Goal: Information Seeking & Learning: Learn about a topic

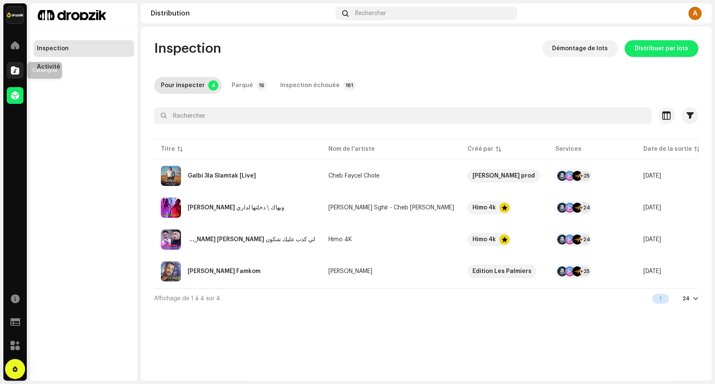
click at [16, 71] on span at bounding box center [15, 70] width 8 height 7
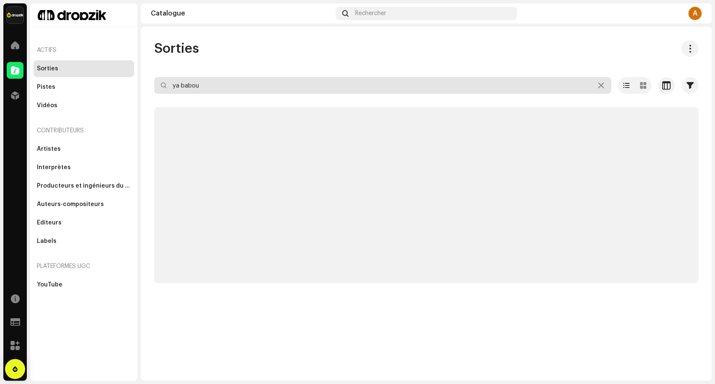
drag, startPoint x: 226, startPoint y: 87, endPoint x: 148, endPoint y: 93, distance: 78.5
click at [148, 93] on div "Sorties ya babou Sélectionné 0 Sélectionner tout Options Filtres Statut de dist…" at bounding box center [426, 161] width 571 height 243
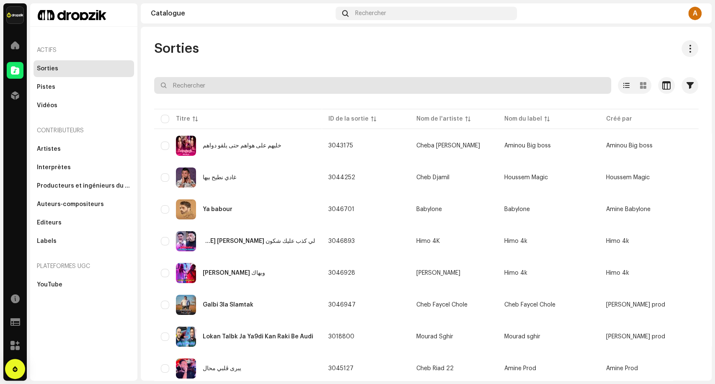
click at [265, 81] on input "text" at bounding box center [382, 85] width 457 height 17
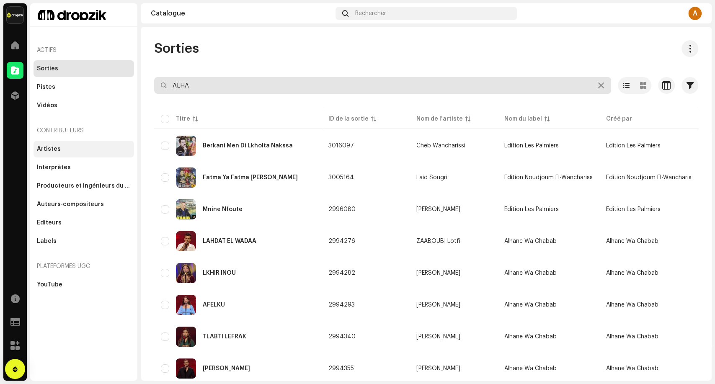
type input "ALHA"
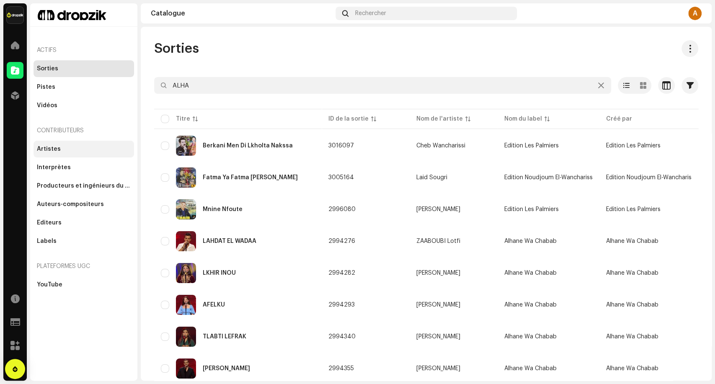
drag, startPoint x: 70, startPoint y: 151, endPoint x: 103, endPoint y: 140, distance: 34.0
click at [70, 151] on div "Artistes" at bounding box center [84, 149] width 94 height 7
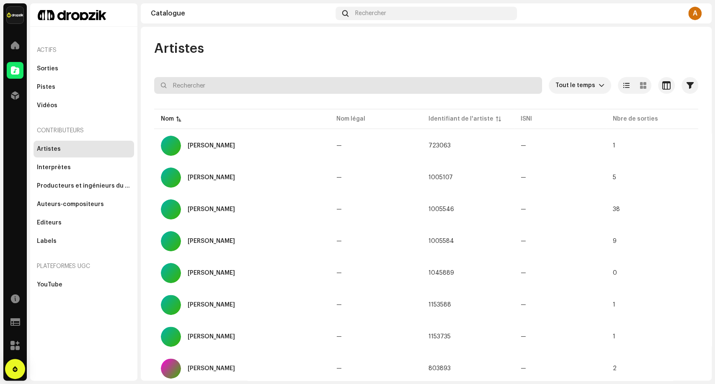
click at [239, 88] on input "text" at bounding box center [348, 85] width 388 height 17
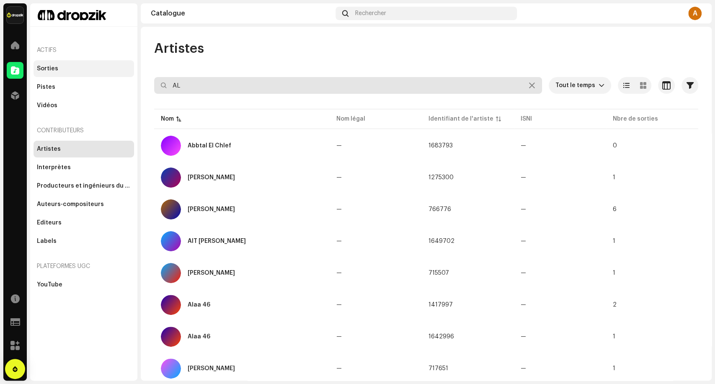
type input "AL"
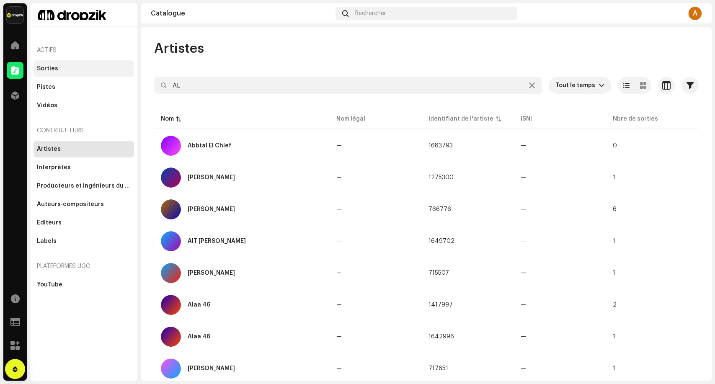
click at [86, 69] on div "Sorties" at bounding box center [84, 68] width 94 height 7
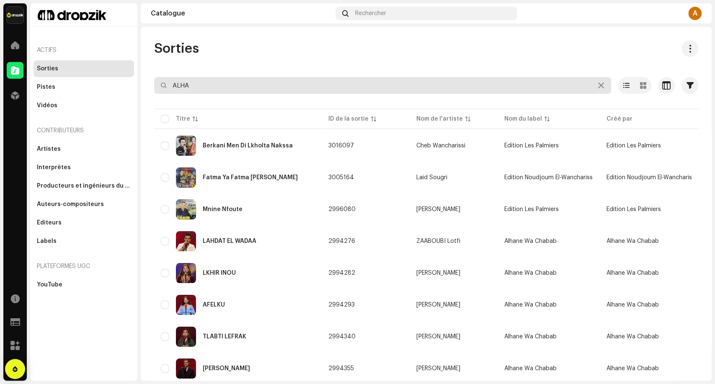
click at [464, 89] on input "ALHA" at bounding box center [382, 85] width 457 height 17
click at [465, 89] on input "ALHA" at bounding box center [382, 85] width 457 height 17
click at [466, 89] on input "ALHA" at bounding box center [382, 85] width 457 height 17
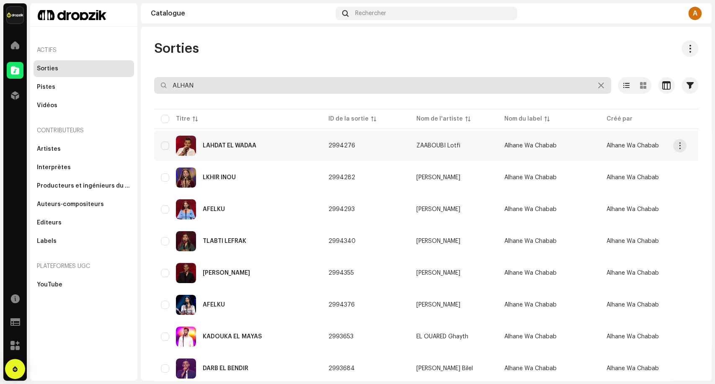
type input "ALHAN"
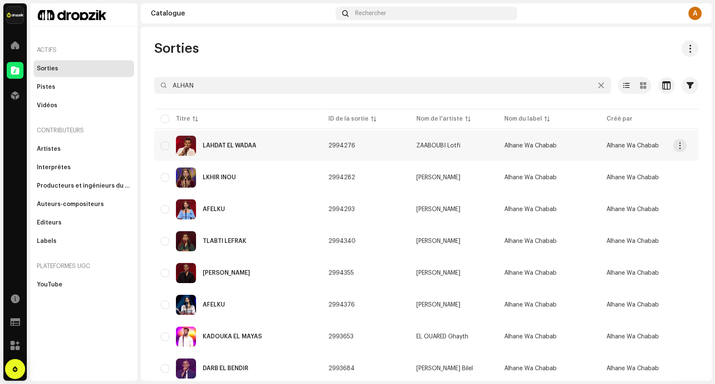
click at [541, 143] on span "Alhane Wa Chabab" at bounding box center [530, 146] width 52 height 6
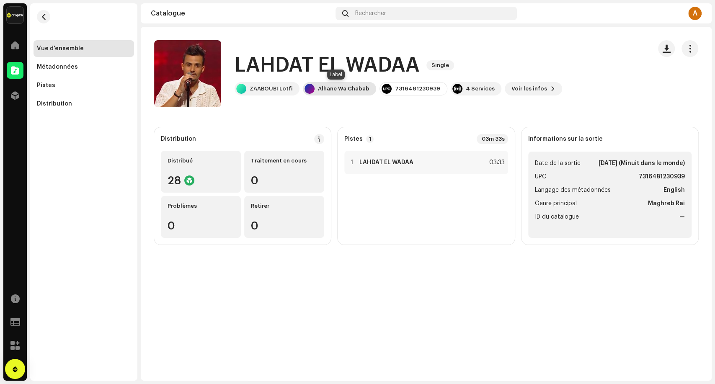
click at [319, 88] on div "Alhane Wa Chabab" at bounding box center [343, 88] width 51 height 7
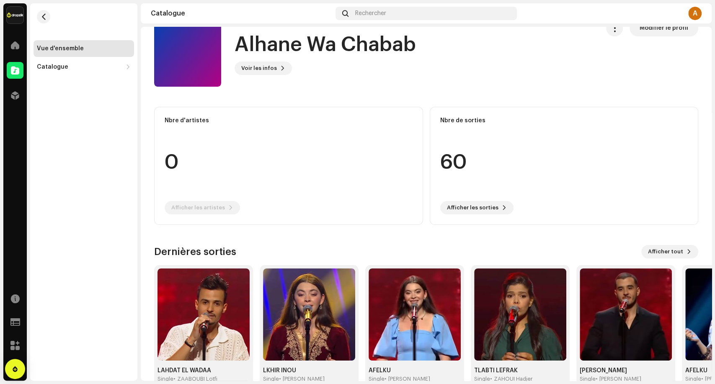
scroll to position [39, 0]
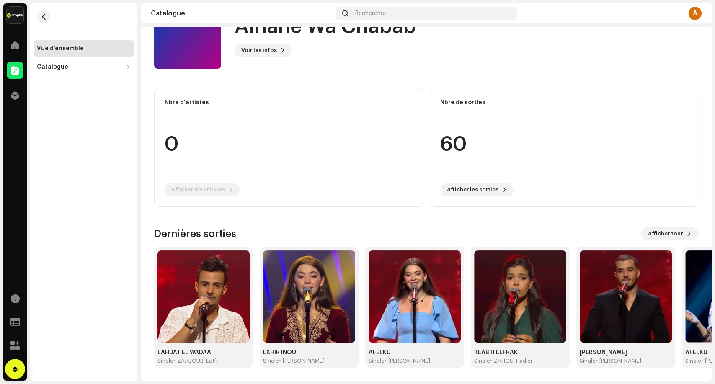
click at [669, 241] on div "Dernières sorties Afficher tout LAHDAT EL WADAA Single • ZAABOUBI Lotfi LKHIR I…" at bounding box center [426, 297] width 544 height 141
click at [674, 237] on span "Afficher tout" at bounding box center [665, 233] width 35 height 17
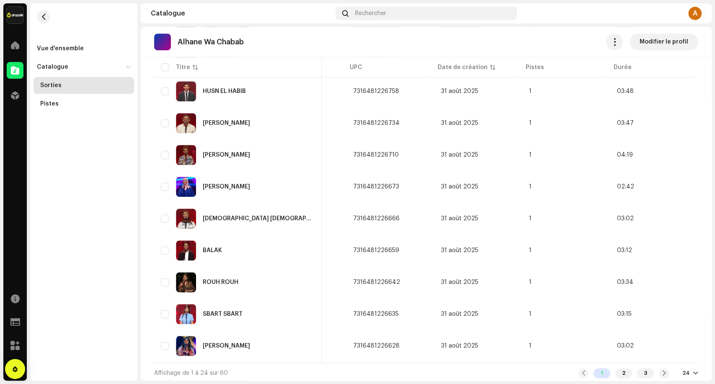
scroll to position [0, 328]
drag, startPoint x: 456, startPoint y: 362, endPoint x: 251, endPoint y: 358, distance: 204.8
click at [336, 378] on div "Affichage de 1 à 24 sur 60 1 2 3 24" at bounding box center [426, 373] width 544 height 20
click at [373, 367] on div "Affichage de 1 à 24 sur 60 1 2 3 24" at bounding box center [426, 373] width 544 height 20
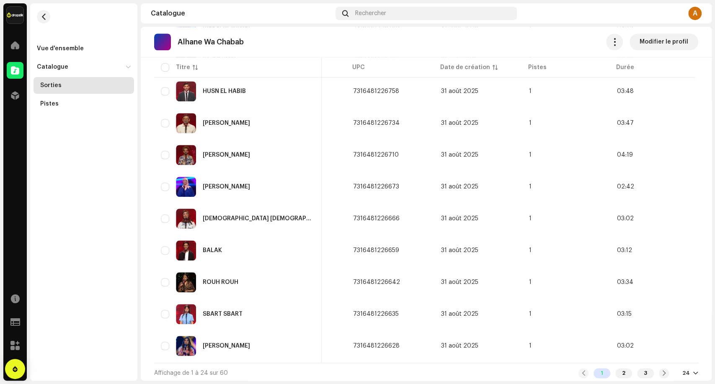
scroll to position [0, 246]
